Goal: Task Accomplishment & Management: Use online tool/utility

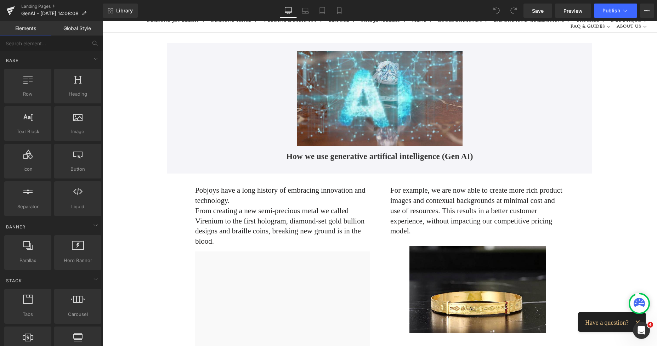
scroll to position [40, 0]
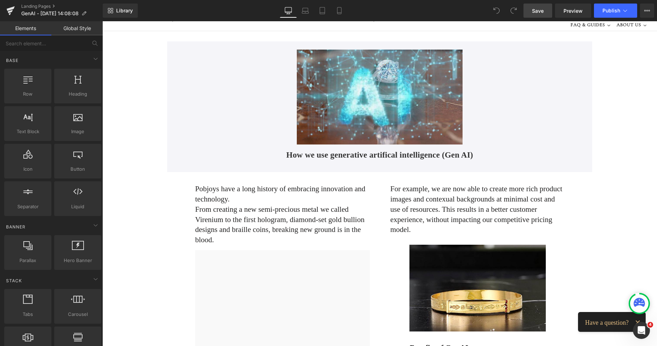
click at [538, 12] on span "Save" at bounding box center [538, 10] width 12 height 7
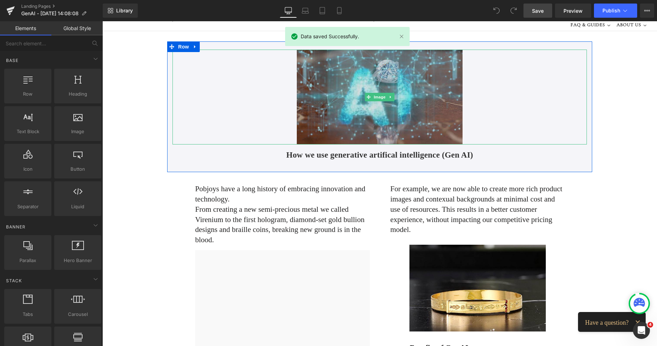
click at [341, 94] on img at bounding box center [380, 97] width 166 height 95
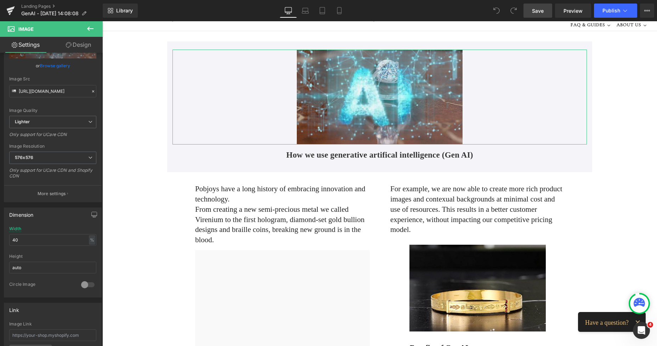
scroll to position [0, 0]
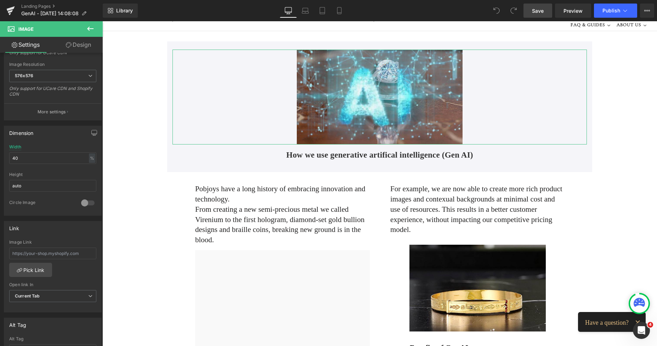
click at [97, 167] on div "Image [URL][DOMAIN_NAME] Replace Image Upload image or Browse gallery Image Src…" at bounding box center [51, 201] width 103 height 296
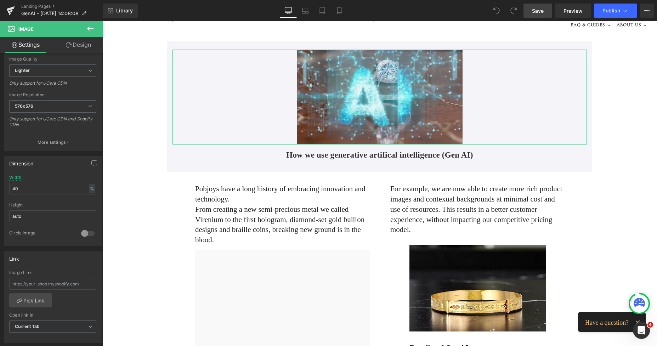
click at [85, 43] on link "Design" at bounding box center [78, 45] width 51 height 16
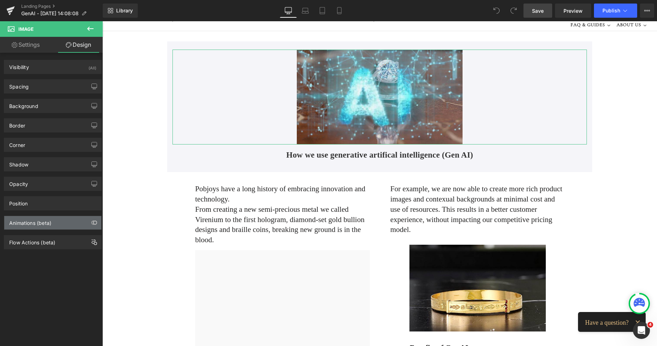
click at [35, 226] on div "Animations (beta)" at bounding box center [30, 221] width 42 height 10
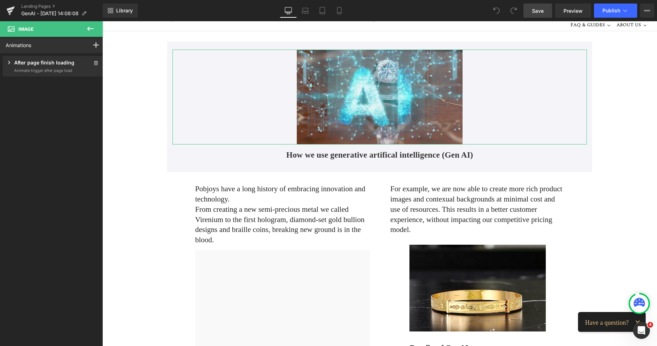
click at [9, 62] on icon at bounding box center [9, 62] width 2 height 3
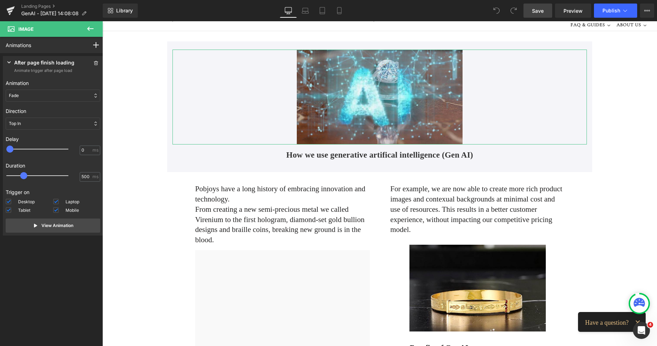
click at [9, 62] on icon at bounding box center [9, 62] width 7 height 7
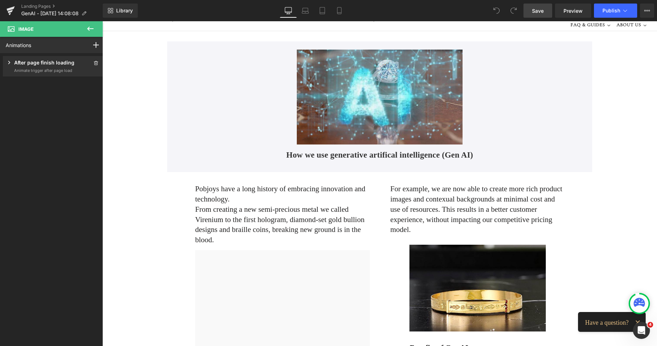
click at [89, 31] on icon at bounding box center [90, 29] width 6 height 4
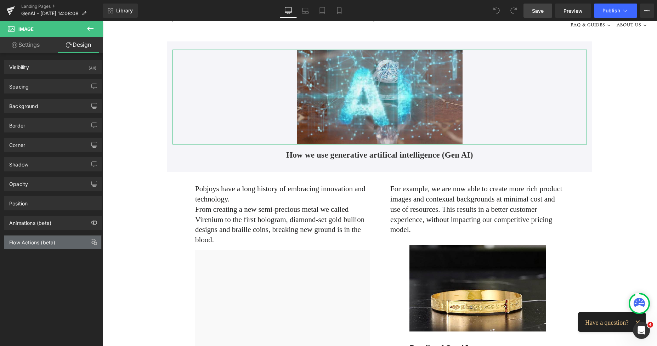
click at [36, 245] on div "Flow Actions (beta)" at bounding box center [52, 242] width 97 height 13
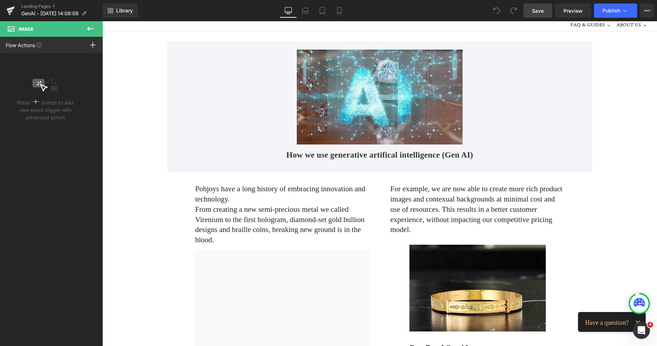
click at [91, 28] on icon at bounding box center [90, 28] width 9 height 9
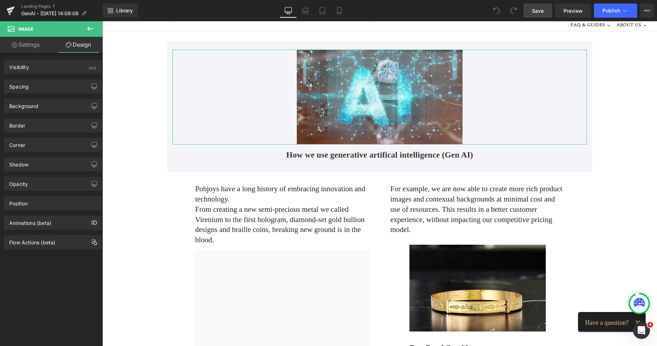
click at [23, 45] on link "Settings" at bounding box center [25, 45] width 51 height 16
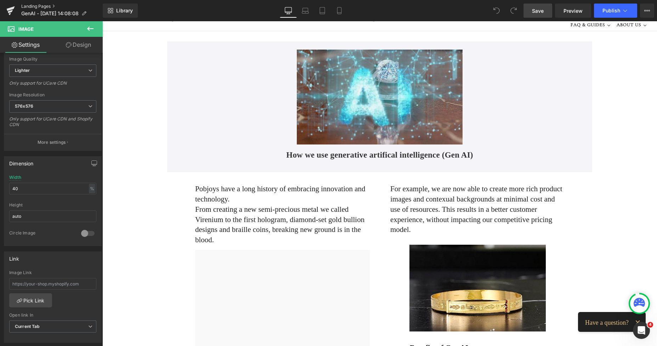
click at [47, 7] on link "Landing Pages" at bounding box center [61, 7] width 81 height 6
